Goal: Task Accomplishment & Management: Use online tool/utility

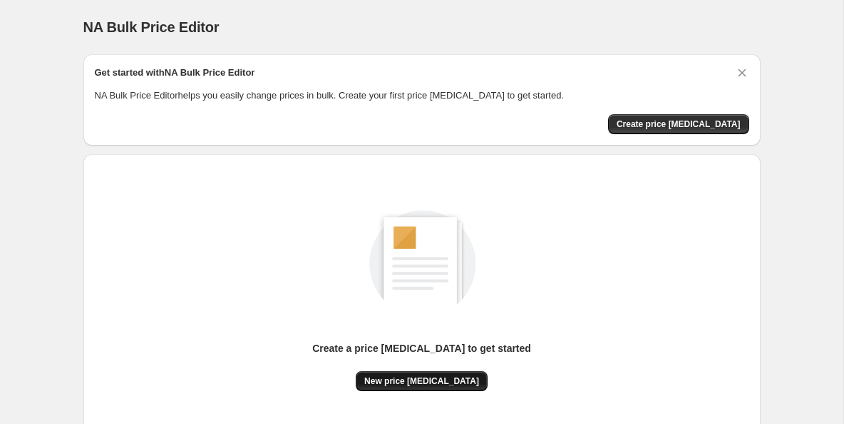
click at [419, 379] on span "New price [MEDICAL_DATA]" at bounding box center [421, 380] width 115 height 11
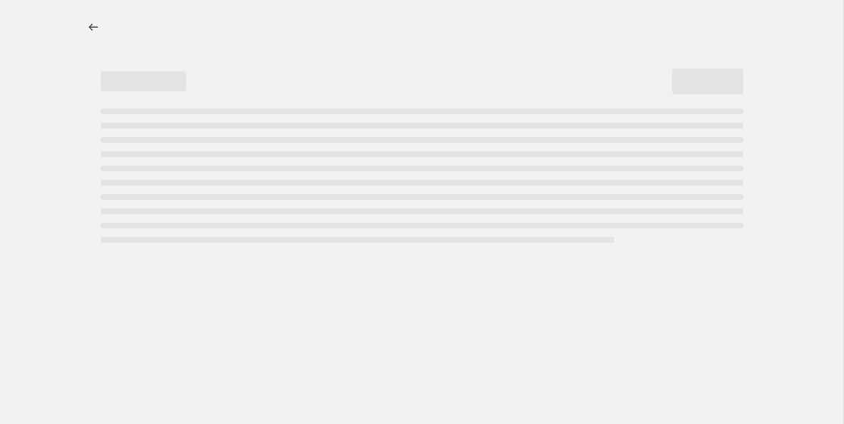
select select "percentage"
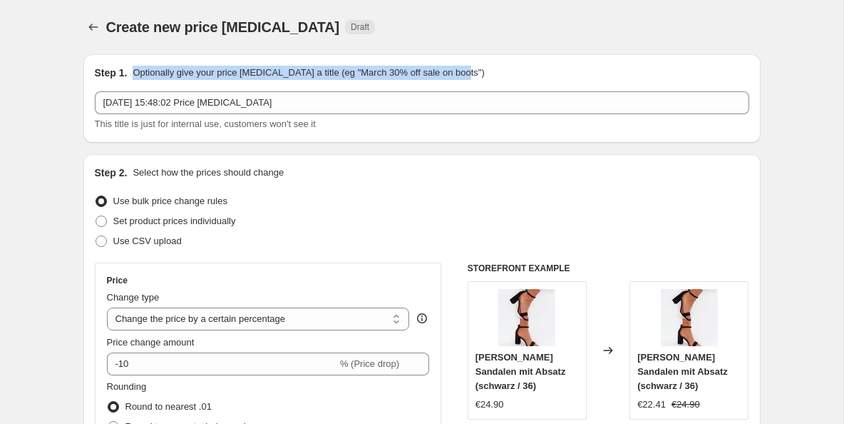
drag, startPoint x: 488, startPoint y: 71, endPoint x: 134, endPoint y: 74, distance: 354.4
click at [134, 74] on div "Step 1. Optionally give your price [MEDICAL_DATA] a title (eg "March 30% off sa…" at bounding box center [422, 73] width 655 height 14
copy p "Optionally give your price [MEDICAL_DATA] a title (eg "March 30% off sale on bo…"
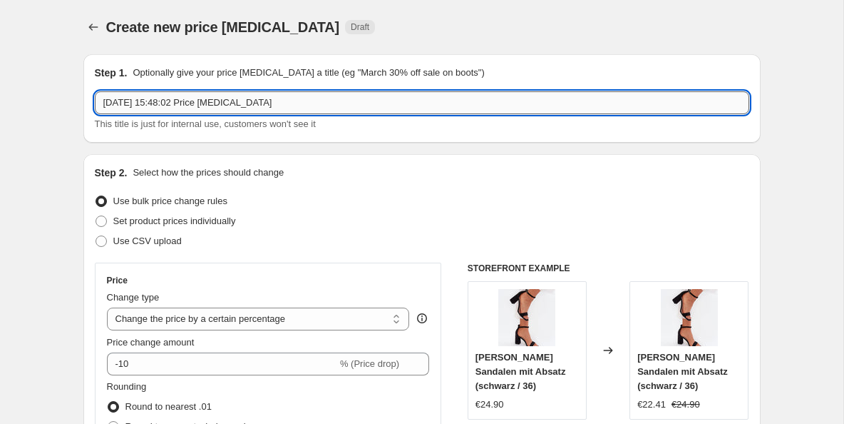
click at [346, 109] on input "[DATE] 15:48:02 Price [MEDICAL_DATA]" at bounding box center [422, 102] width 655 height 23
drag, startPoint x: 294, startPoint y: 100, endPoint x: 46, endPoint y: 106, distance: 248.2
click at [95, 106] on input "[DATE] 15:48:02 Price [MEDICAL_DATA]" at bounding box center [422, 102] width 655 height 23
type input "10% [DEMOGRAPHIC_DATA] im September aus alle Tops"
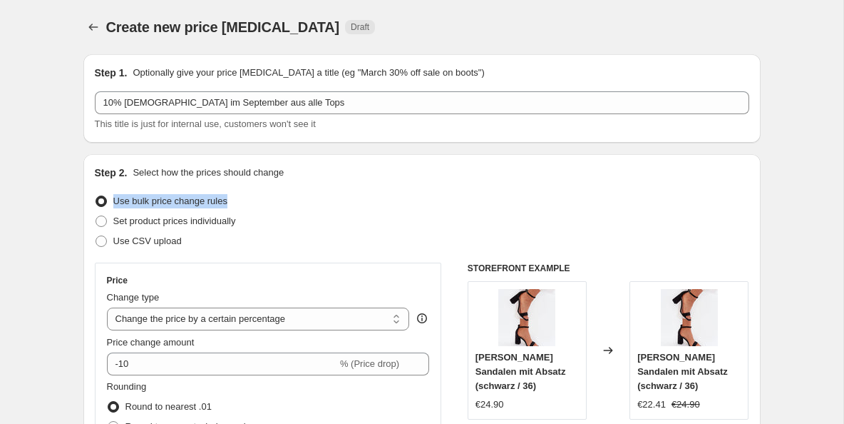
drag, startPoint x: 240, startPoint y: 203, endPoint x: 113, endPoint y: 202, distance: 126.9
click at [113, 202] on div "Use bulk price change rules" at bounding box center [422, 201] width 655 height 20
copy span "Use bulk price change rules"
drag, startPoint x: 252, startPoint y: 224, endPoint x: 116, endPoint y: 221, distance: 136.9
click at [116, 221] on div "Set product prices individually" at bounding box center [422, 221] width 655 height 20
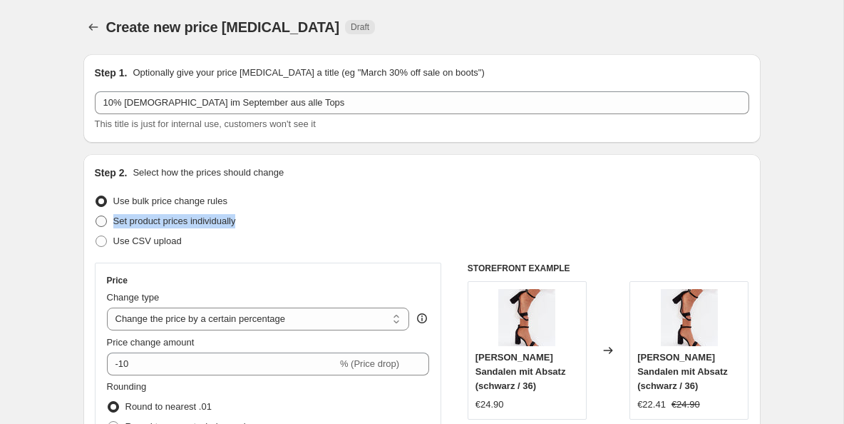
copy span "Set product prices individually"
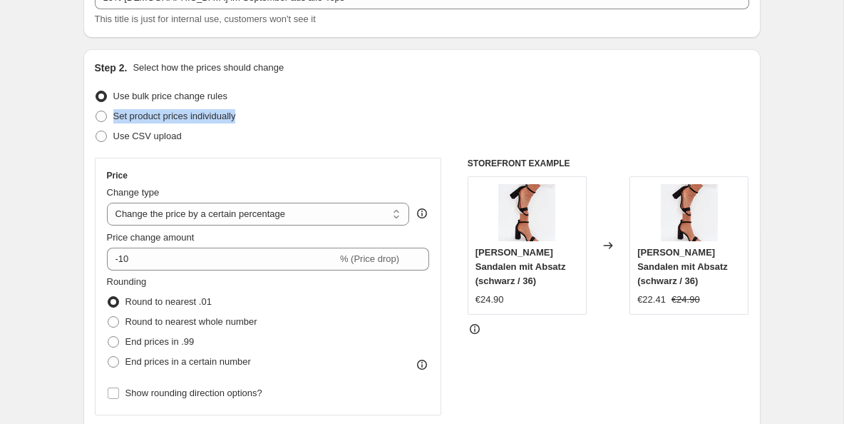
scroll to position [134, 0]
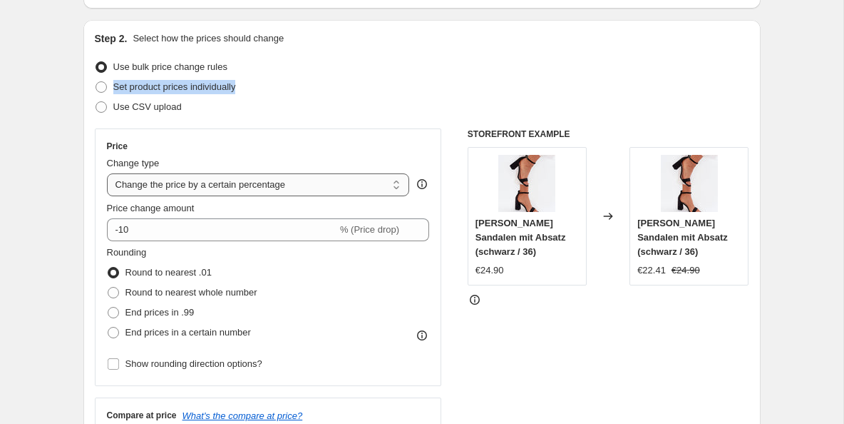
click option "Change the price by a certain percentage" at bounding box center [0, 0] width 0 height 0
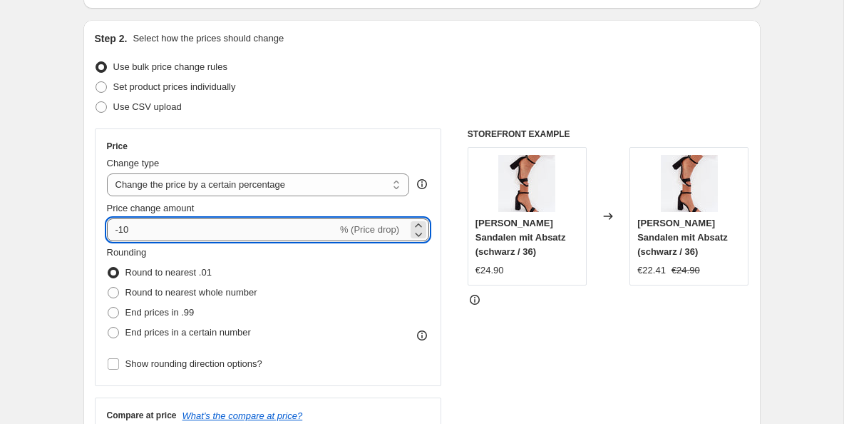
click at [260, 230] on input "-10" at bounding box center [222, 229] width 230 height 23
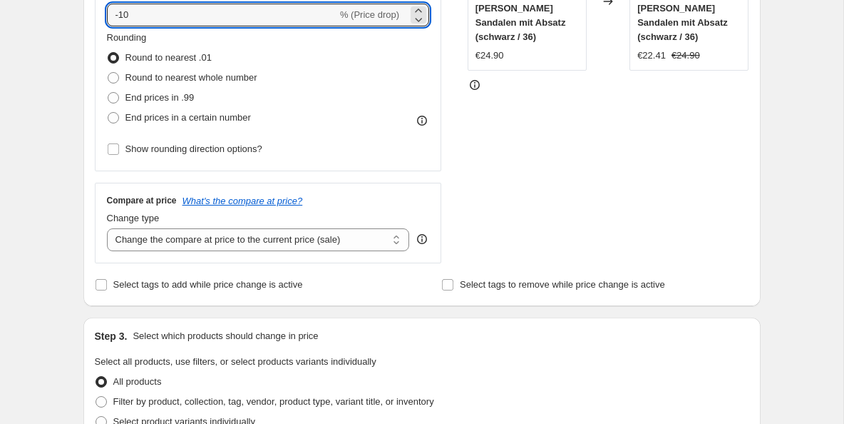
scroll to position [356, 0]
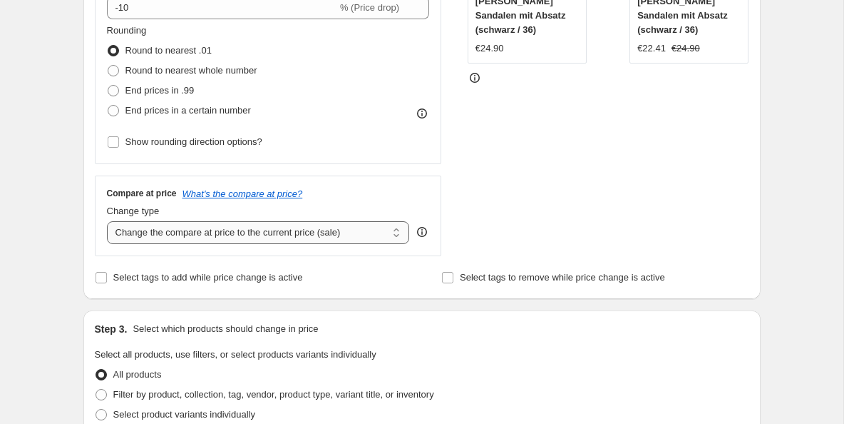
click option "Change the compare at price by a certain amount relative to the actual price" at bounding box center [0, 0] width 0 height 0
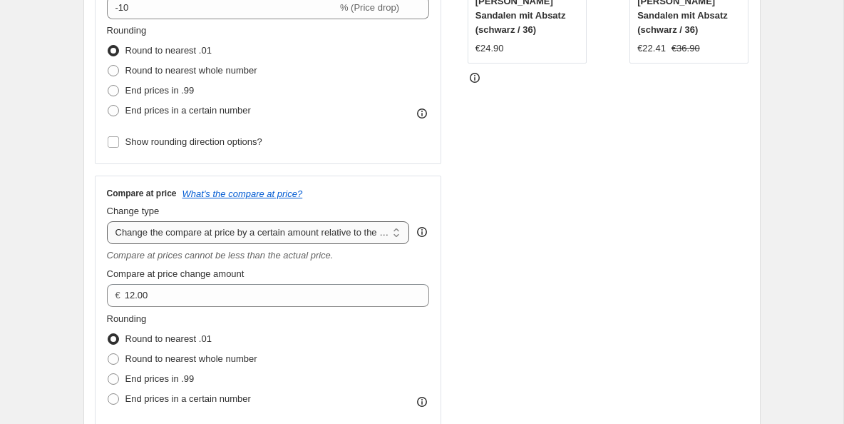
select select "pp"
click option "Change the compare at price by a certain percentage relative to the actual price" at bounding box center [0, 0] width 0 height 0
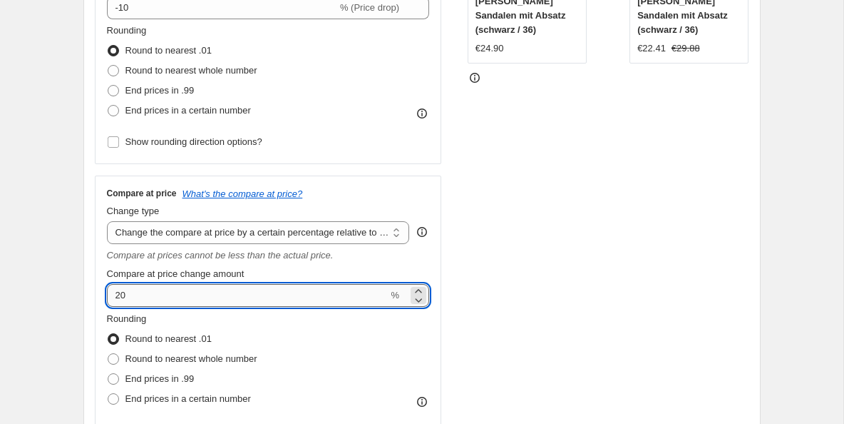
click at [339, 294] on input "20" at bounding box center [248, 295] width 282 height 23
type input "2"
type input "10"
click at [560, 296] on div "STOREFRONT EXAMPLE [PERSON_NAME] mit Absatz (schwarz / 36) €24.90 Changed to [P…" at bounding box center [609, 179] width 282 height 545
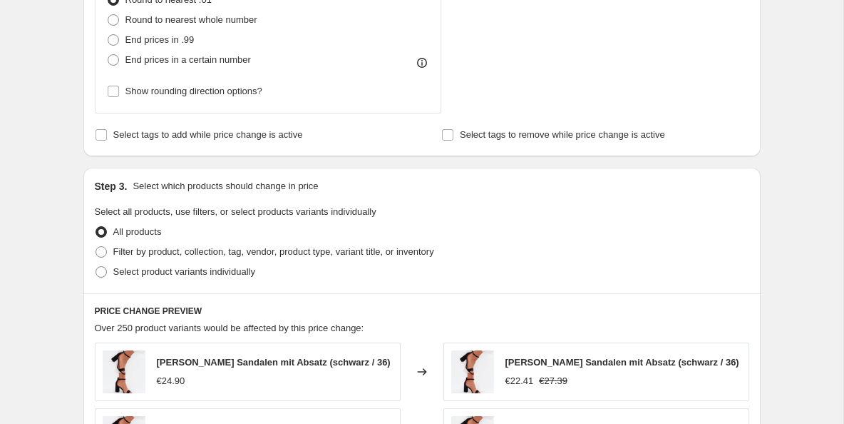
scroll to position [695, 0]
click at [103, 249] on span at bounding box center [101, 250] width 11 height 11
click at [96, 246] on input "Filter by product, collection, tag, vendor, product type, variant title, or inv…" at bounding box center [96, 245] width 1 height 1
radio input "true"
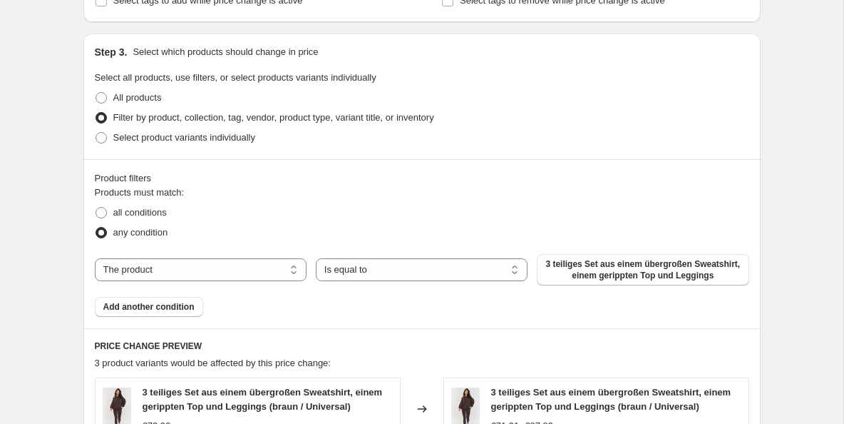
scroll to position [870, 0]
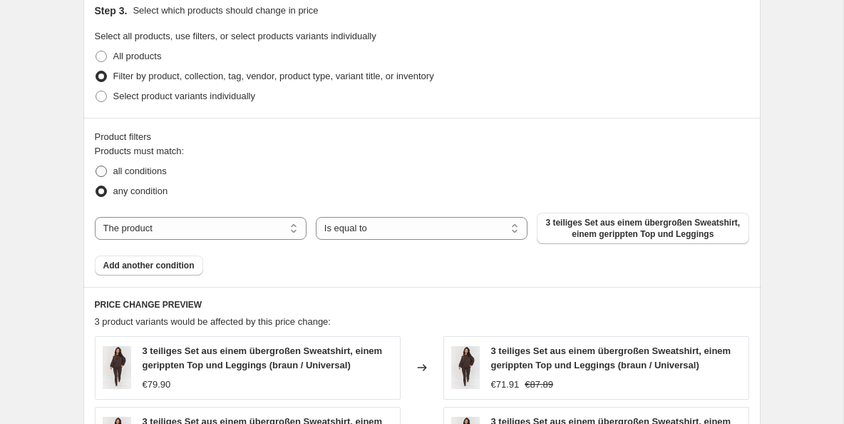
click at [134, 170] on span "all conditions" at bounding box center [139, 170] width 53 height 11
click at [96, 166] on input "all conditions" at bounding box center [96, 165] width 1 height 1
radio input "true"
click option "The product" at bounding box center [0, 0] width 0 height 0
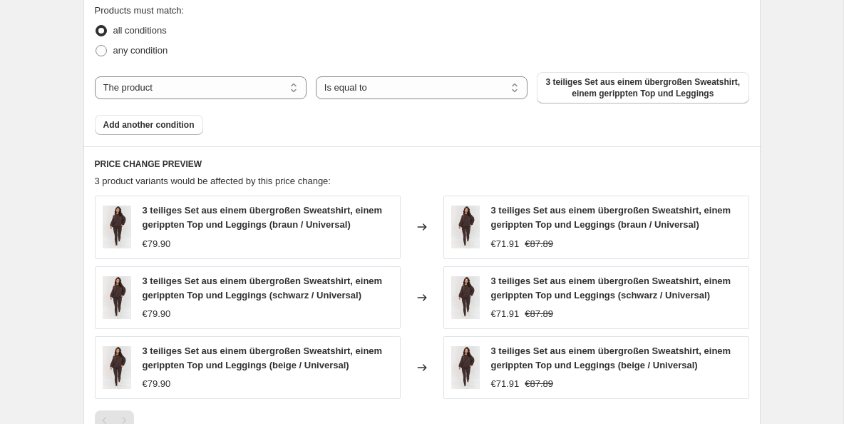
scroll to position [832, 0]
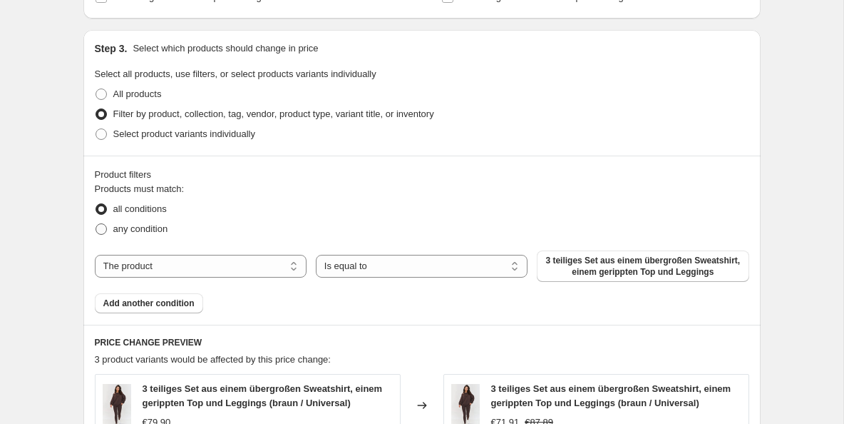
click at [158, 230] on span "any condition" at bounding box center [140, 228] width 55 height 11
click at [96, 224] on input "any condition" at bounding box center [96, 223] width 1 height 1
radio input "true"
click option "The product" at bounding box center [0, 0] width 0 height 0
click at [181, 300] on span "Add another condition" at bounding box center [148, 302] width 91 height 11
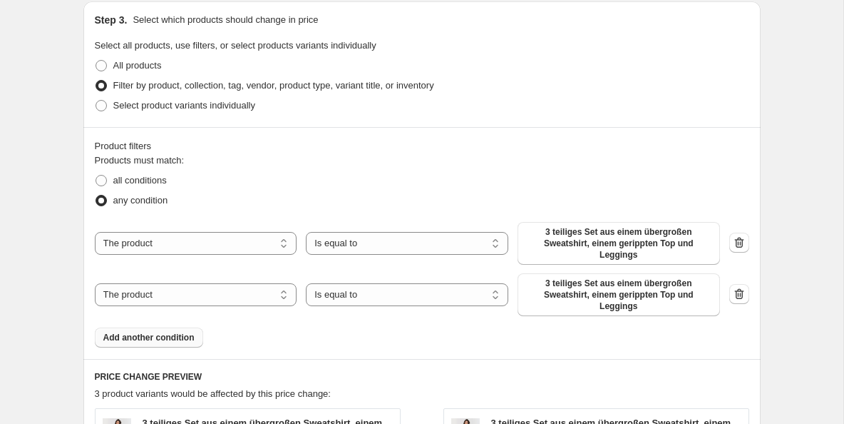
scroll to position [863, 0]
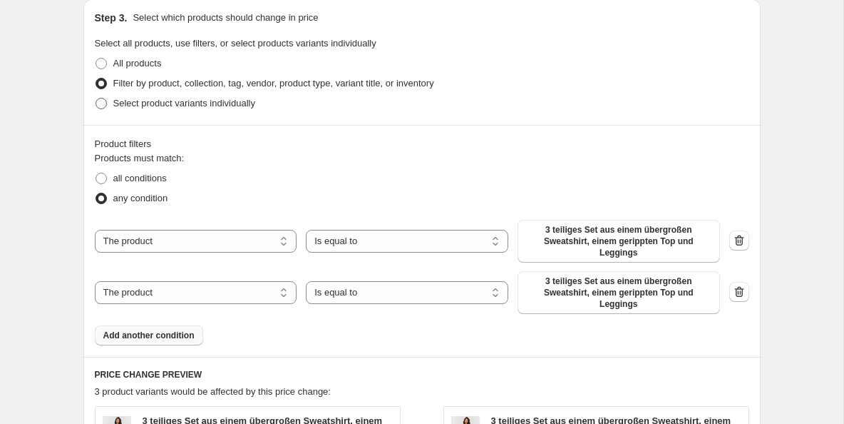
click at [247, 106] on span "Select product variants individually" at bounding box center [184, 103] width 142 height 11
click at [96, 98] on input "Select product variants individually" at bounding box center [96, 98] width 1 height 1
radio input "true"
